Goal: Navigation & Orientation: Find specific page/section

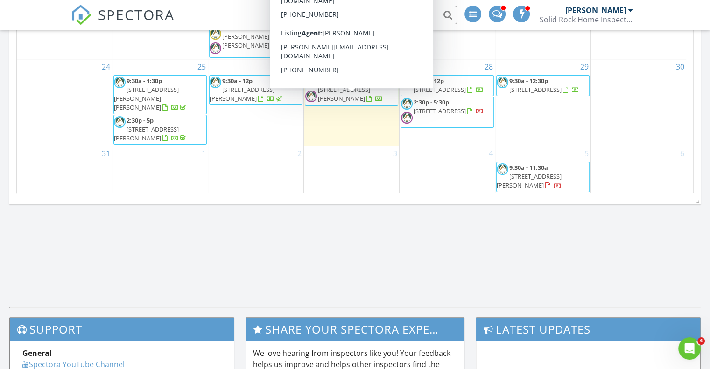
scroll to position [674, 0]
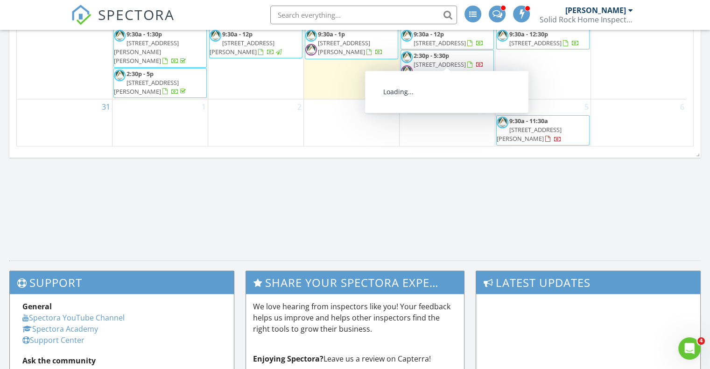
click at [447, 47] on span "71 Elm Hill Ct, San Marcos 78666" at bounding box center [440, 43] width 52 height 8
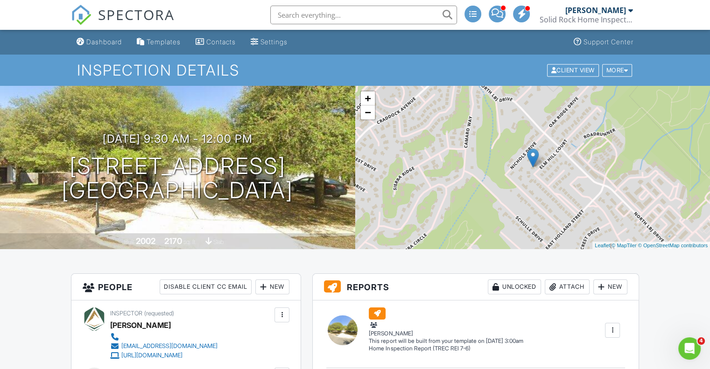
click at [98, 30] on div "SPECTORA" at bounding box center [123, 15] width 104 height 30
click at [106, 41] on div "Dashboard" at bounding box center [103, 42] width 35 height 8
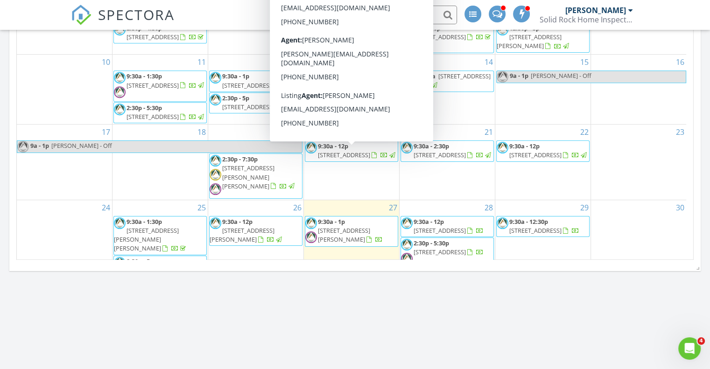
scroll to position [80, 0]
